Goal: Information Seeking & Learning: Learn about a topic

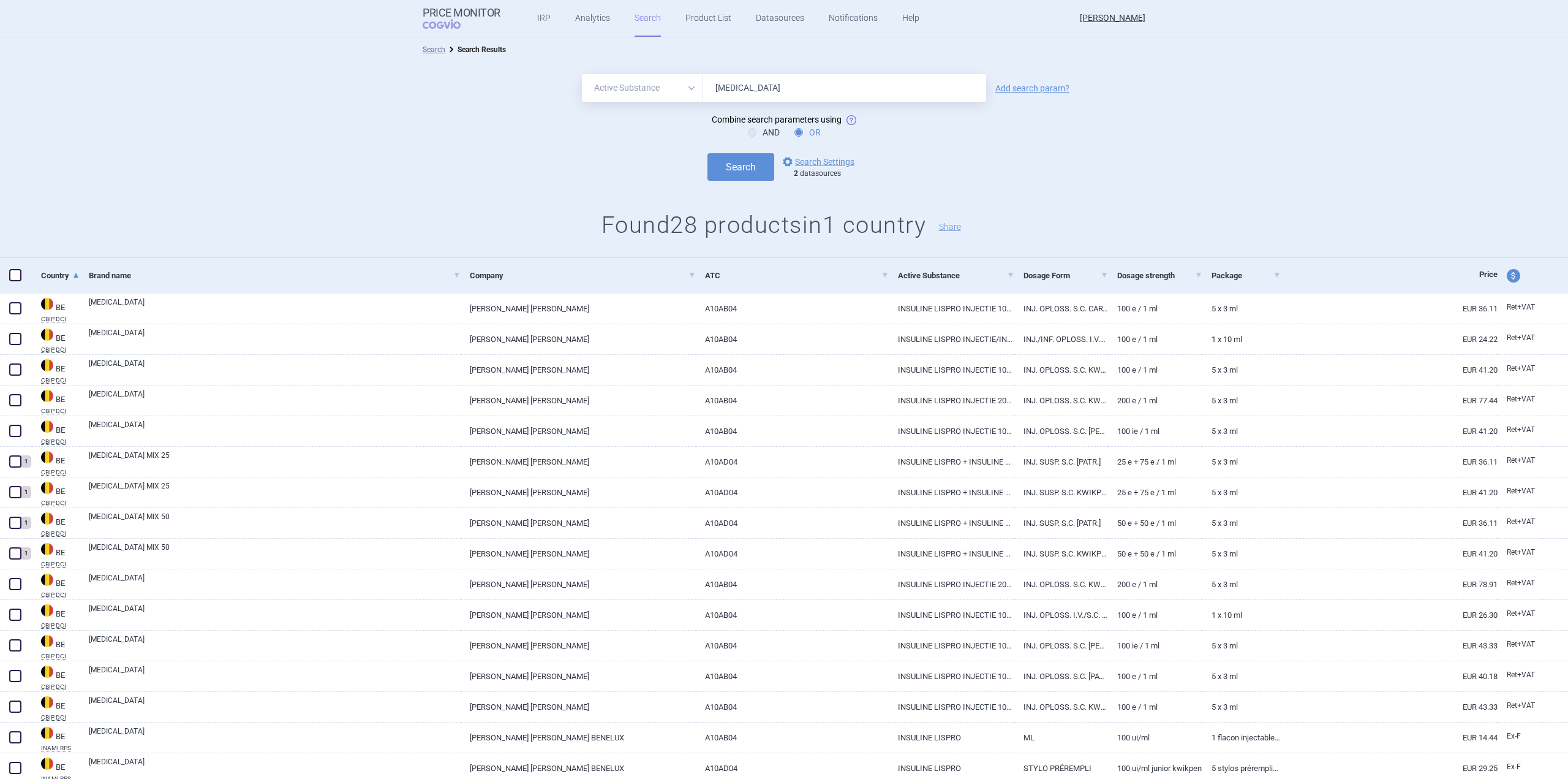
select select "activeSubstance"
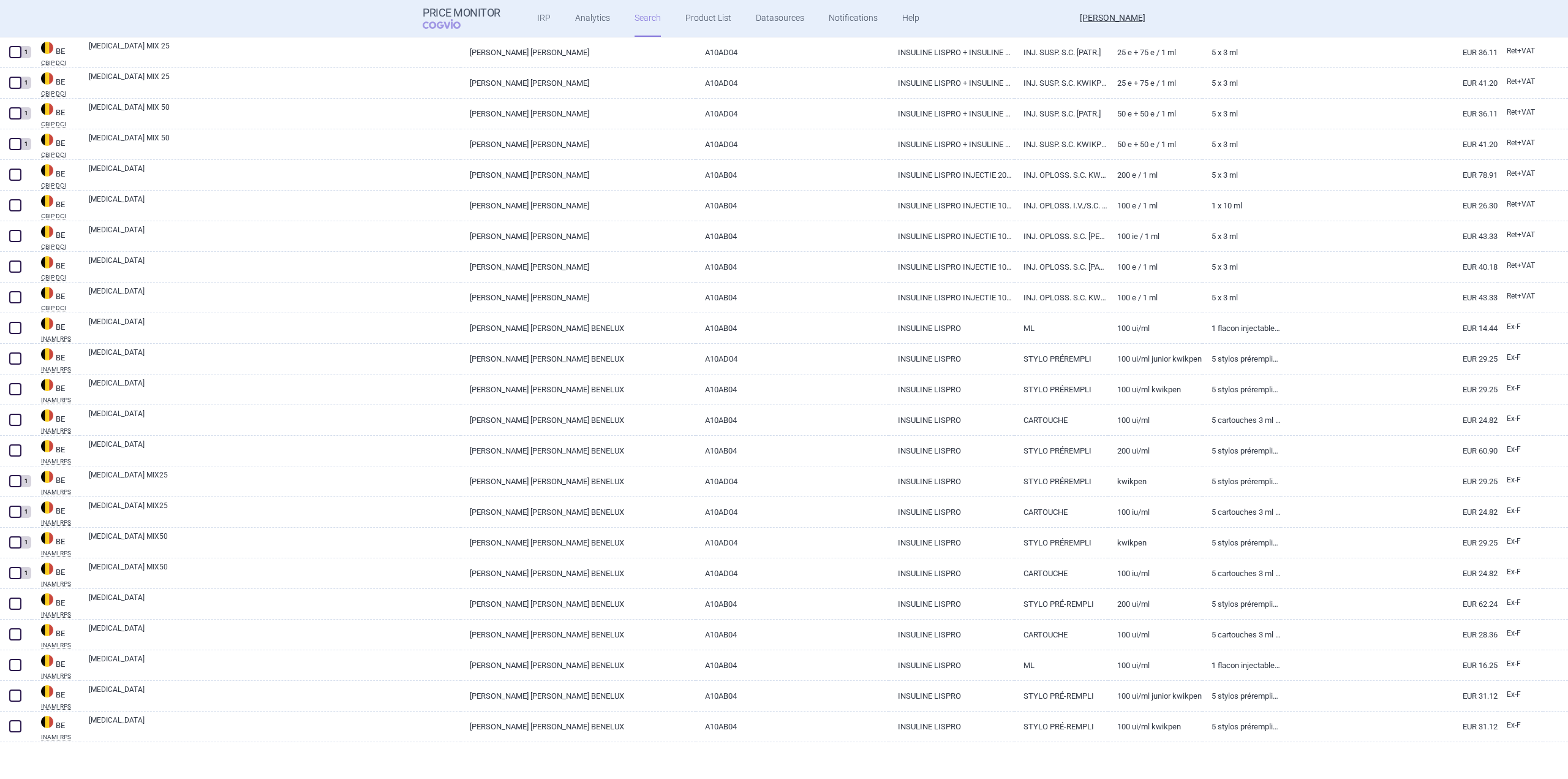
scroll to position [412, 0]
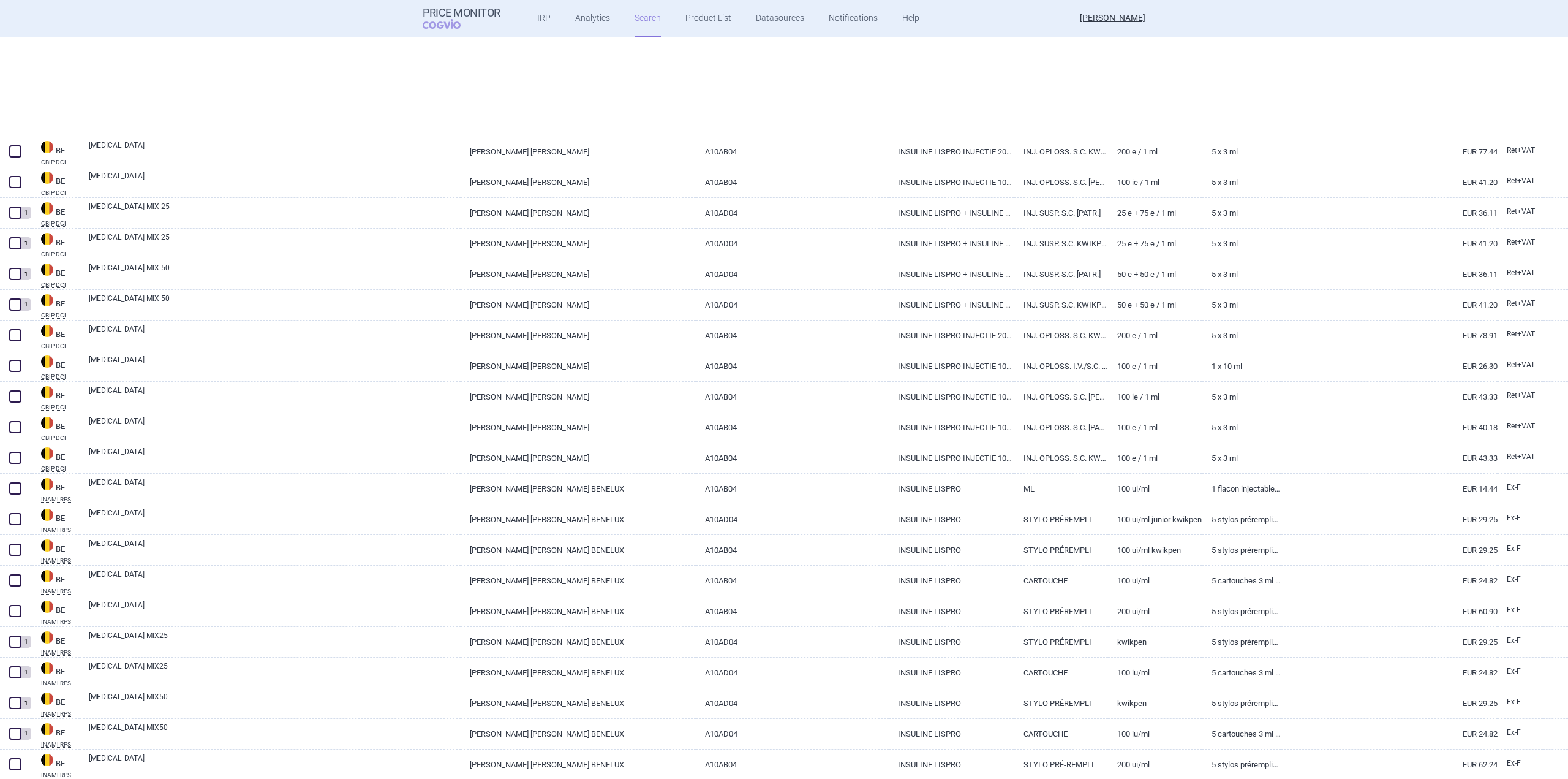
select select "activeSubstance"
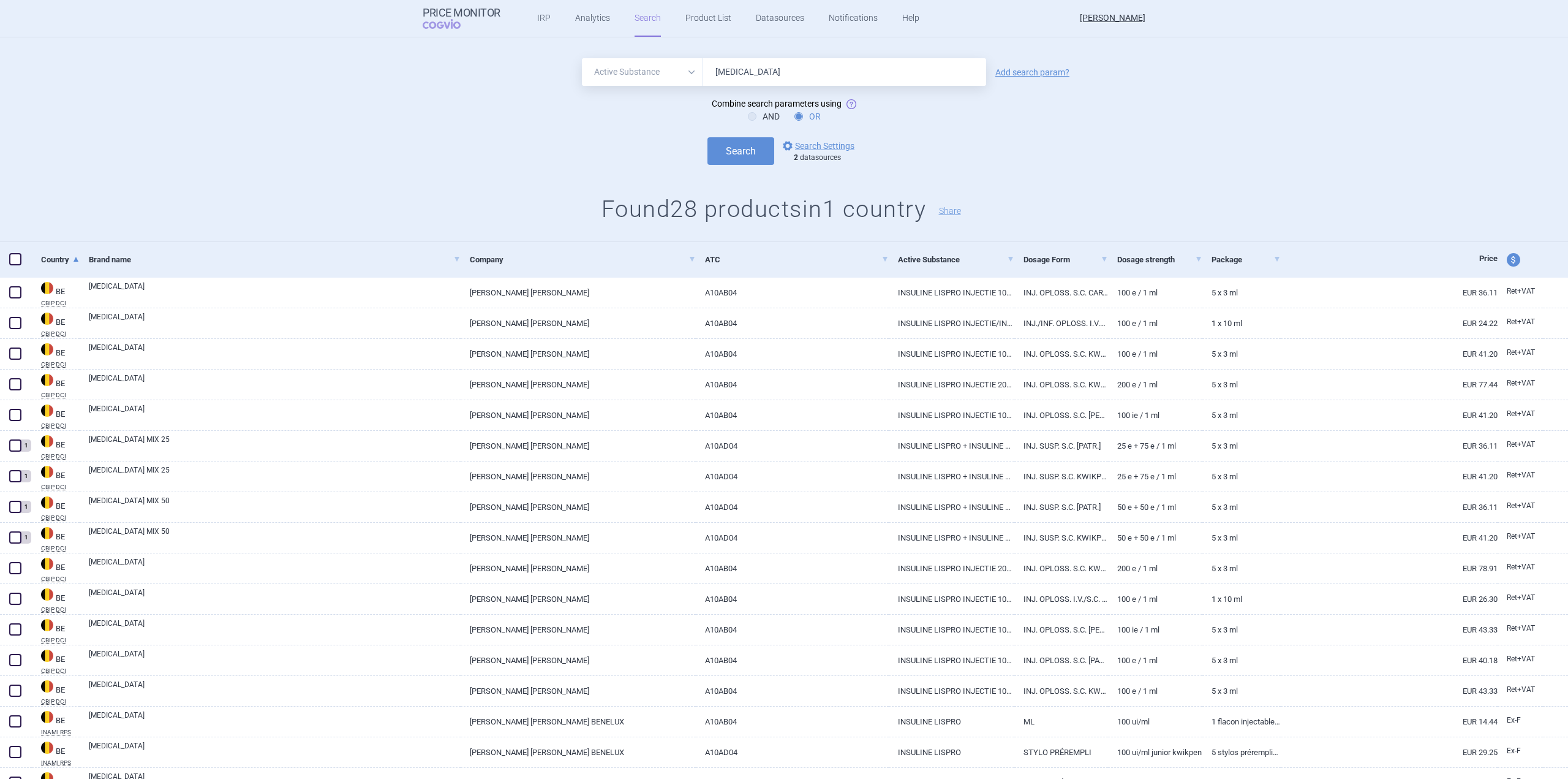
scroll to position [0, 0]
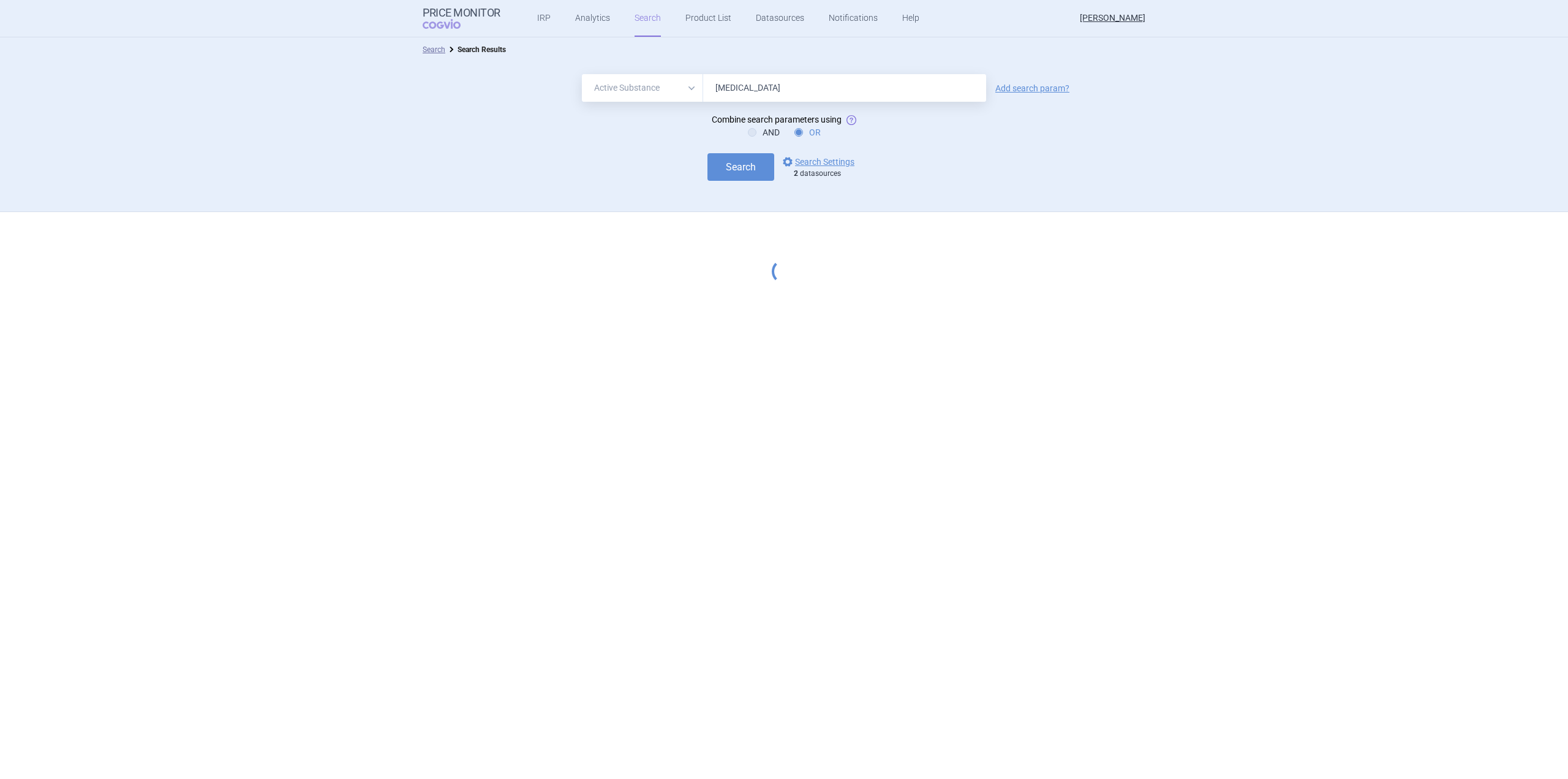
select select "activeSubstance"
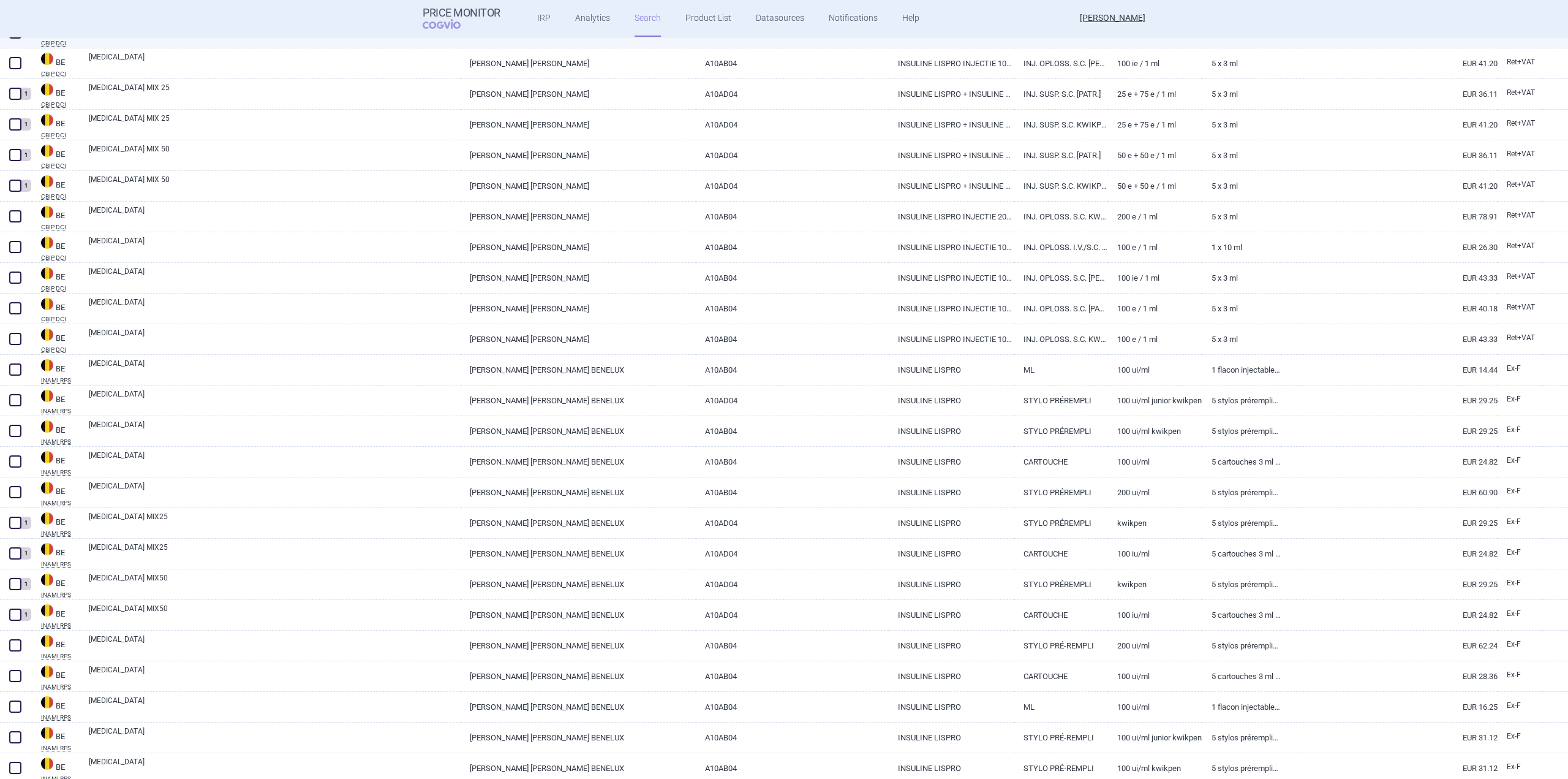
scroll to position [412, 0]
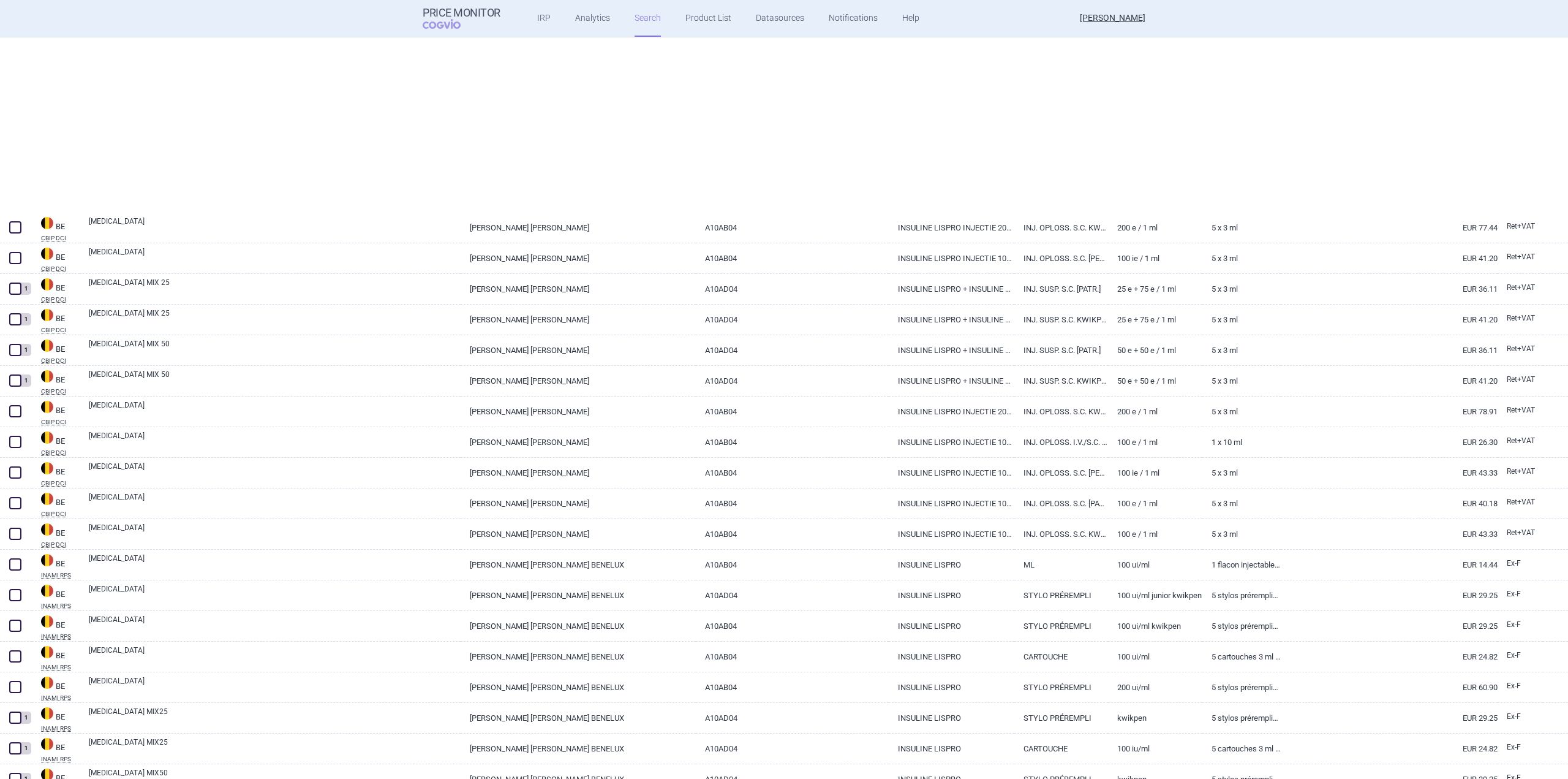
select select "activeSubstance"
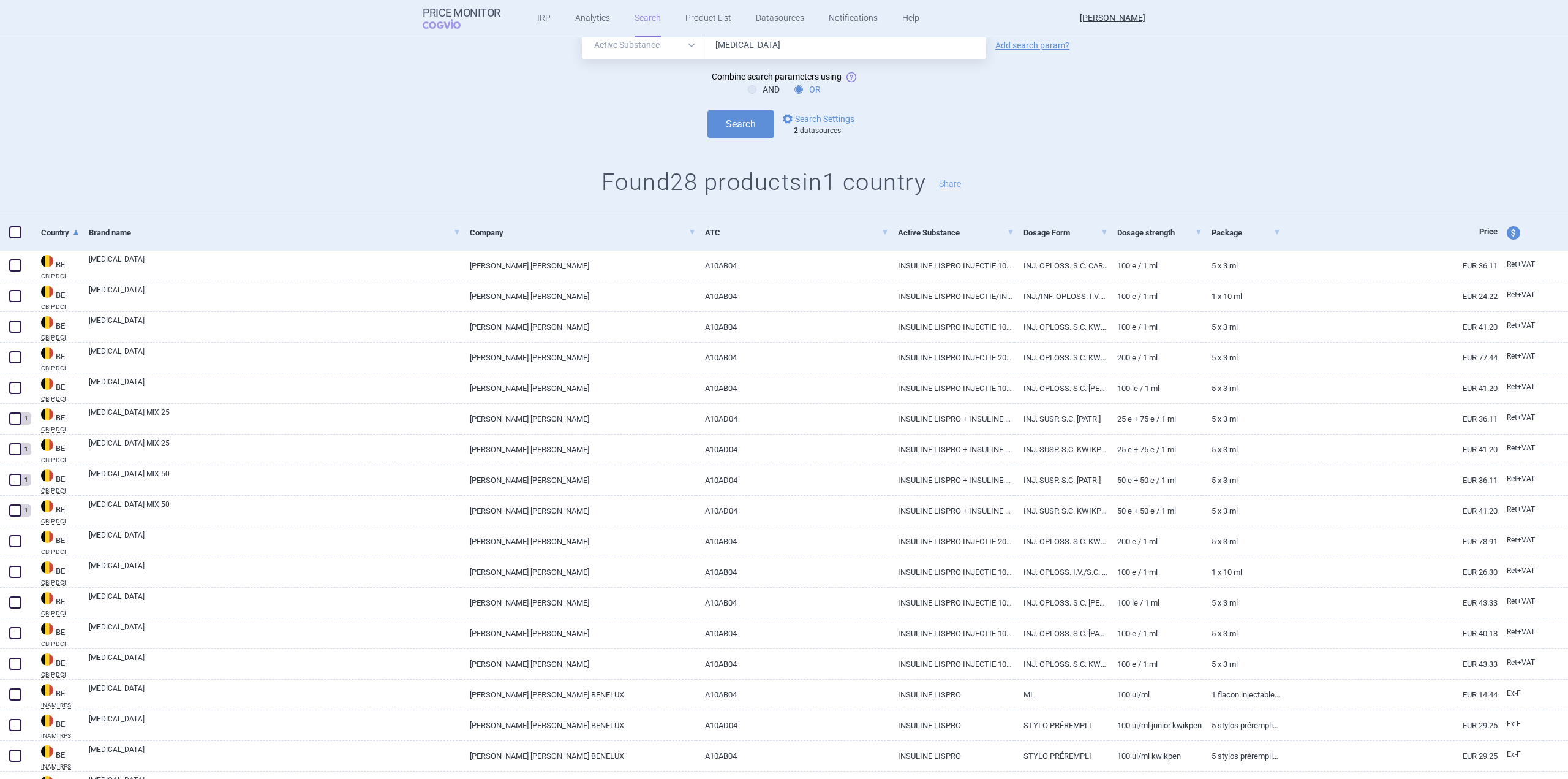
scroll to position [0, 0]
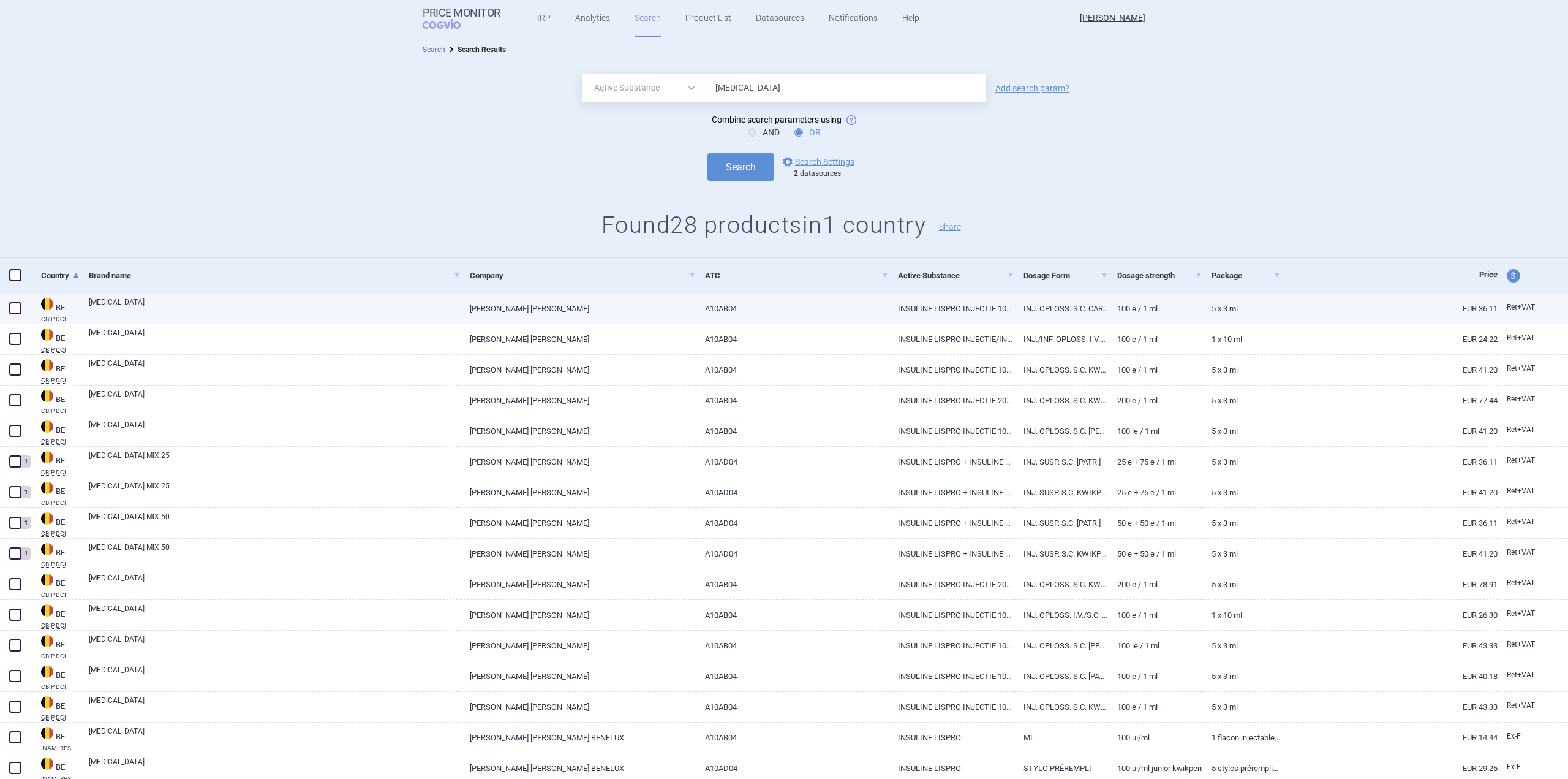
click at [981, 310] on link "INSULINE LISPRO INJECTIE 100 E / 1 ML (VOLW.)" at bounding box center [951, 308] width 125 height 30
select select "EUR"
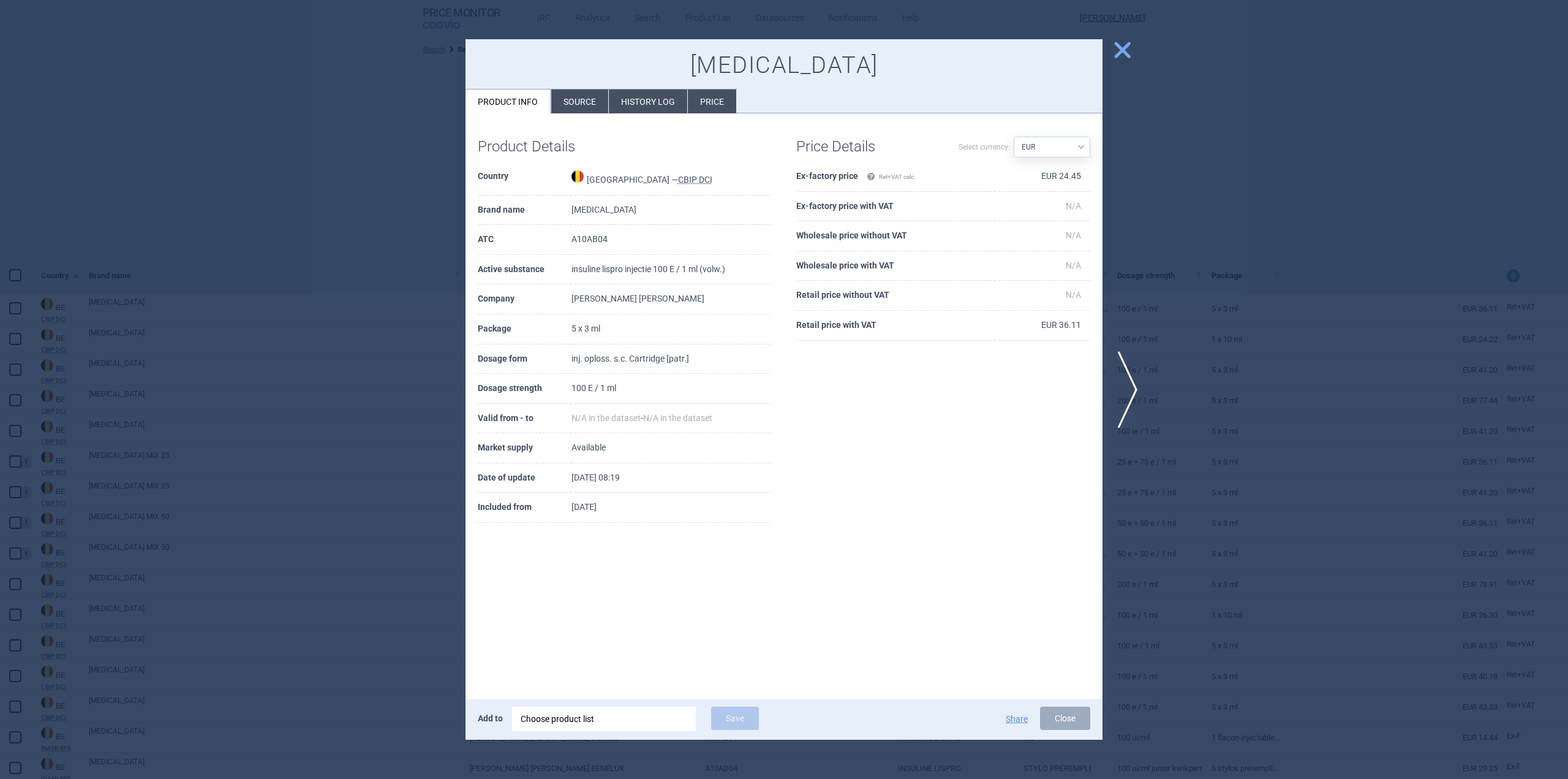
click at [568, 105] on li "Source" at bounding box center [580, 101] width 57 height 24
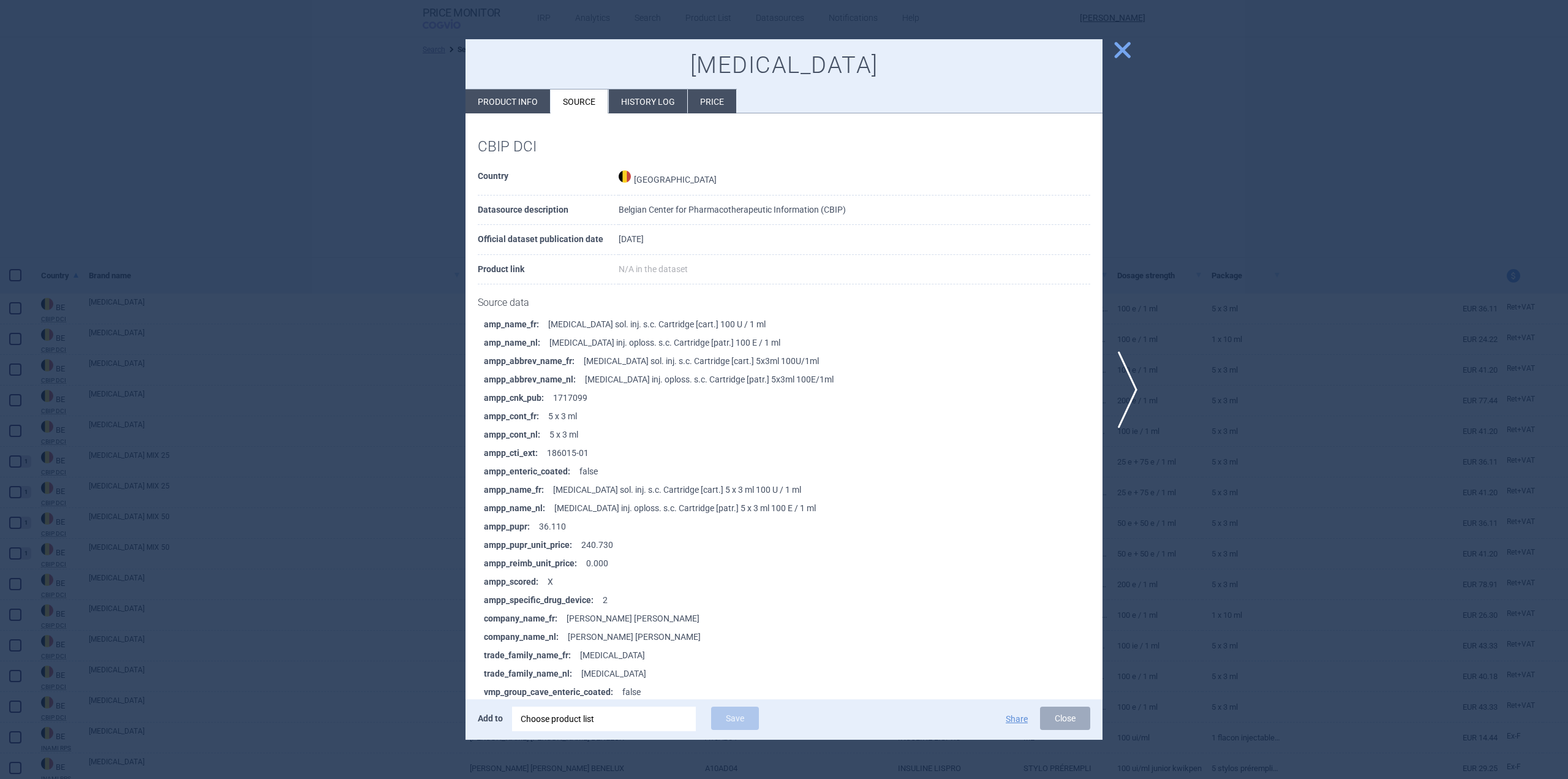
click at [514, 102] on li "Product info" at bounding box center [508, 101] width 85 height 24
select select "EUR"
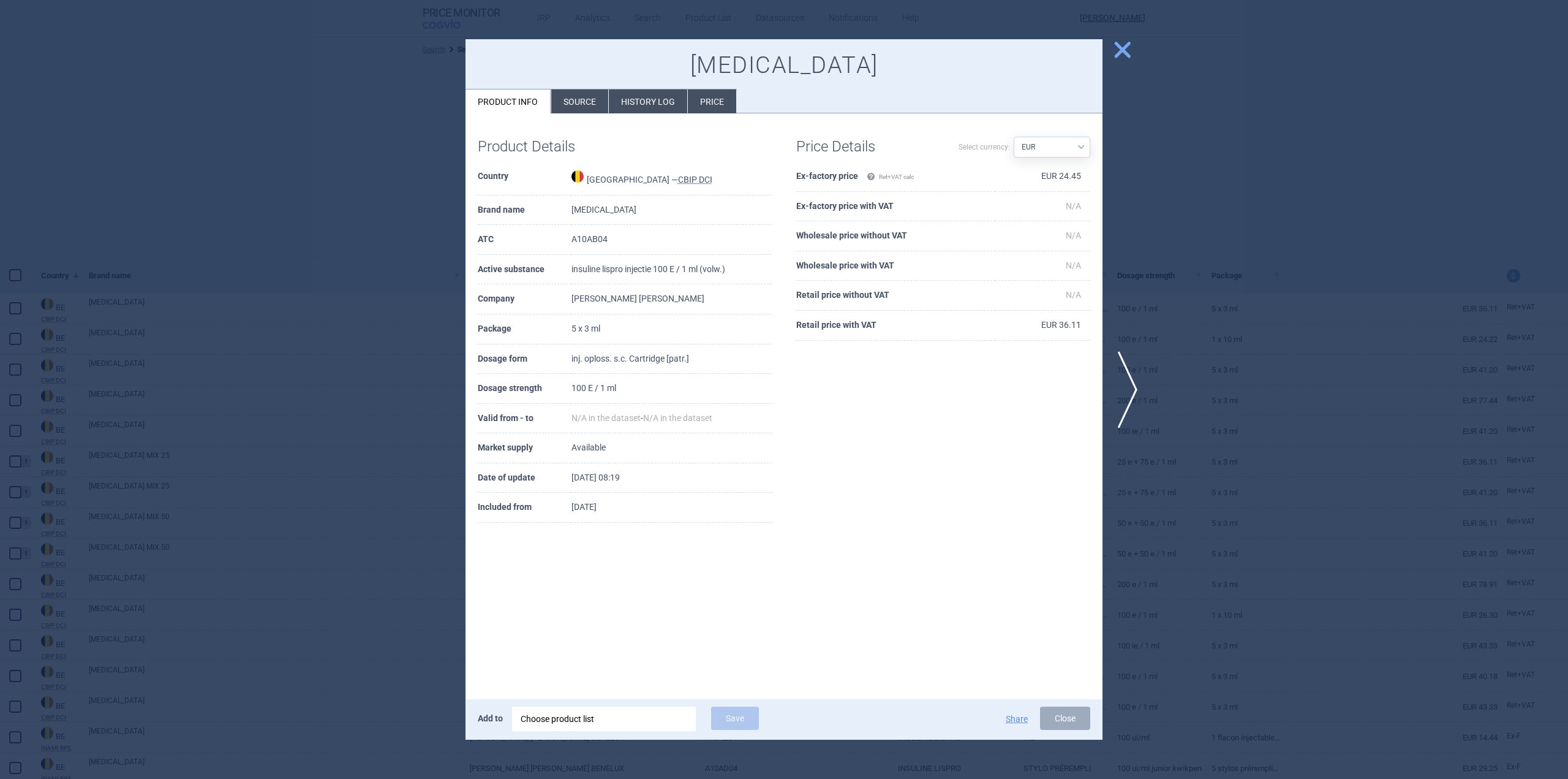
click at [1119, 57] on span "close" at bounding box center [1122, 50] width 21 height 21
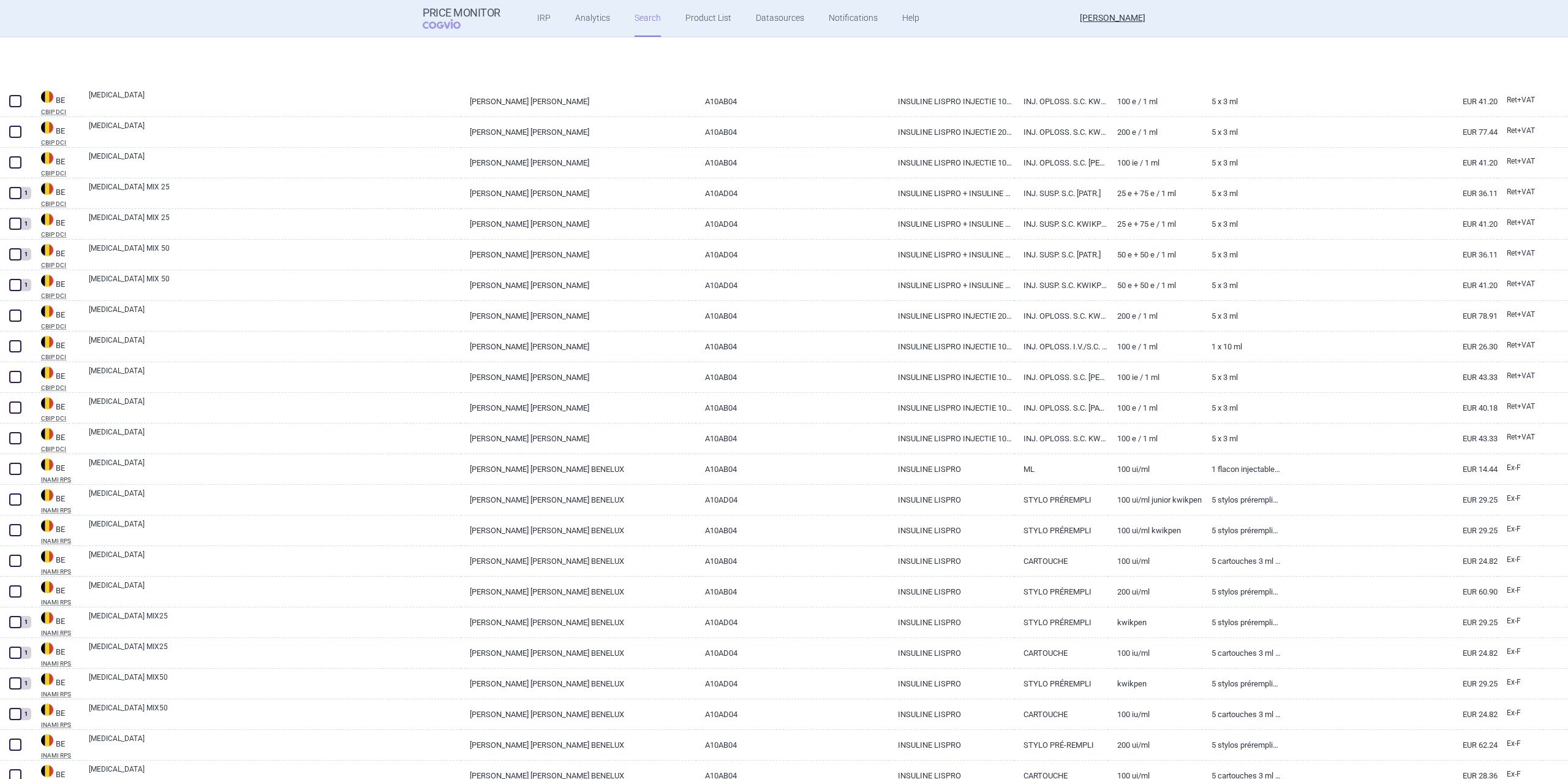
scroll to position [105, 0]
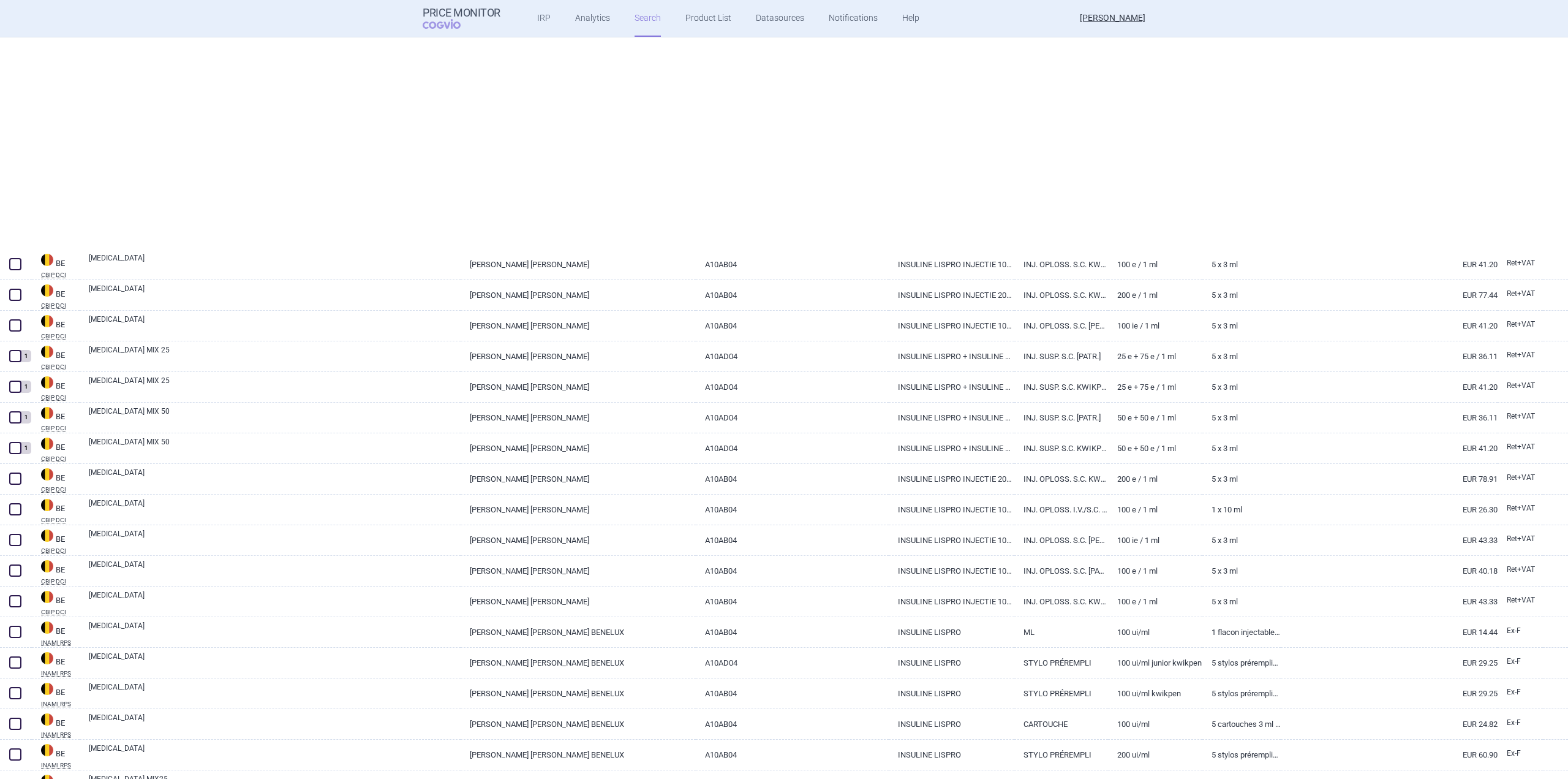
select select "activeSubstance"
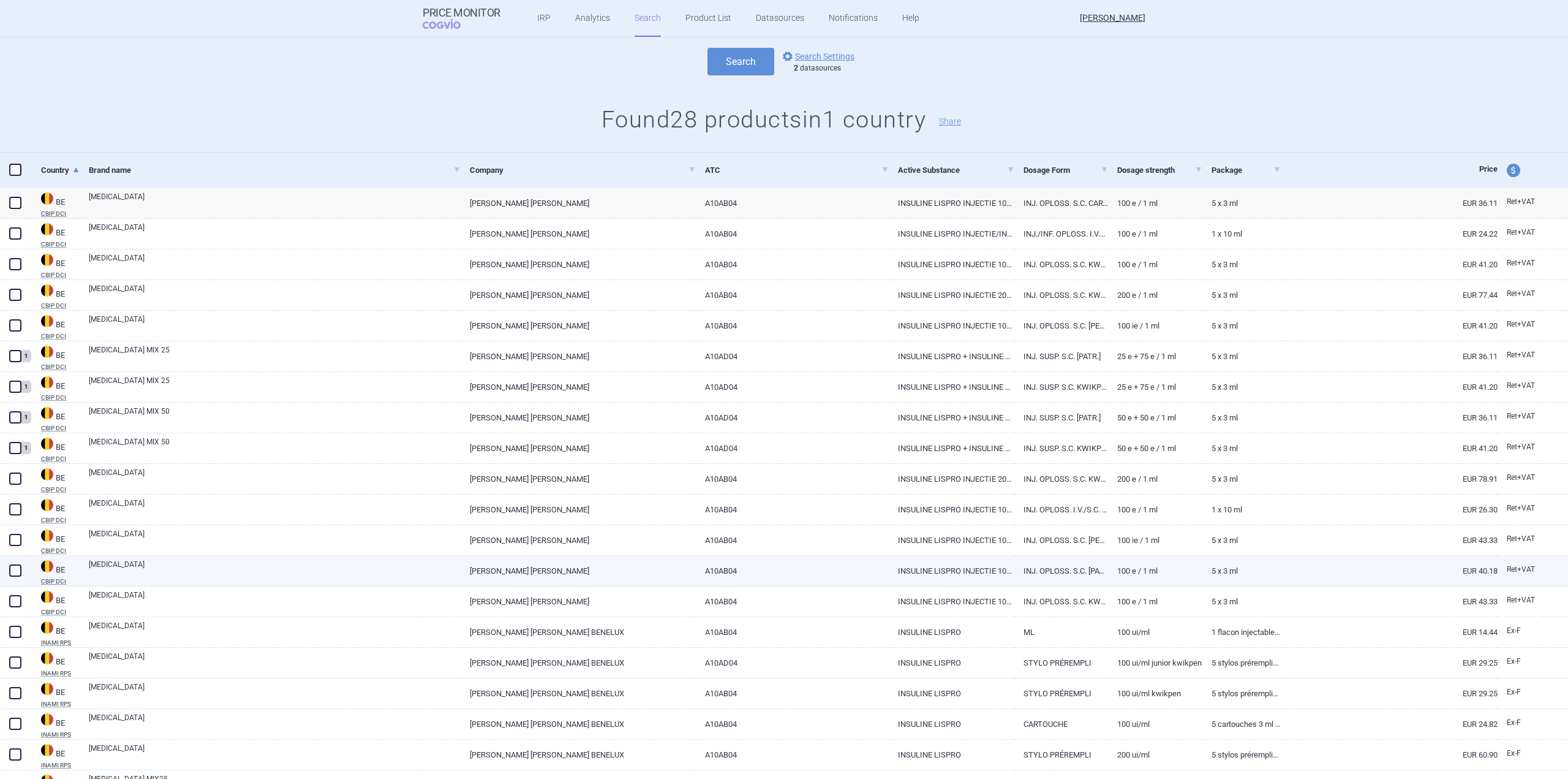
scroll to position [0, 0]
